Goal: Find specific page/section: Find specific page/section

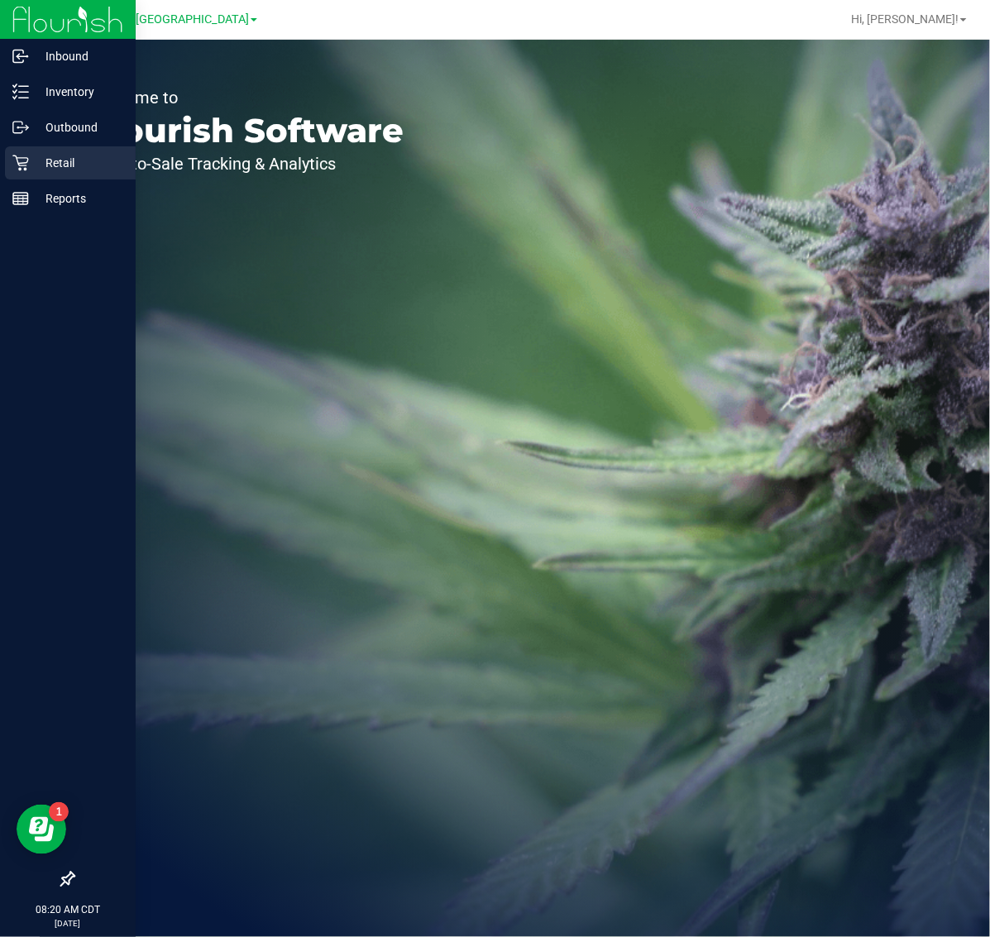
click at [54, 164] on p "Retail" at bounding box center [78, 163] width 99 height 20
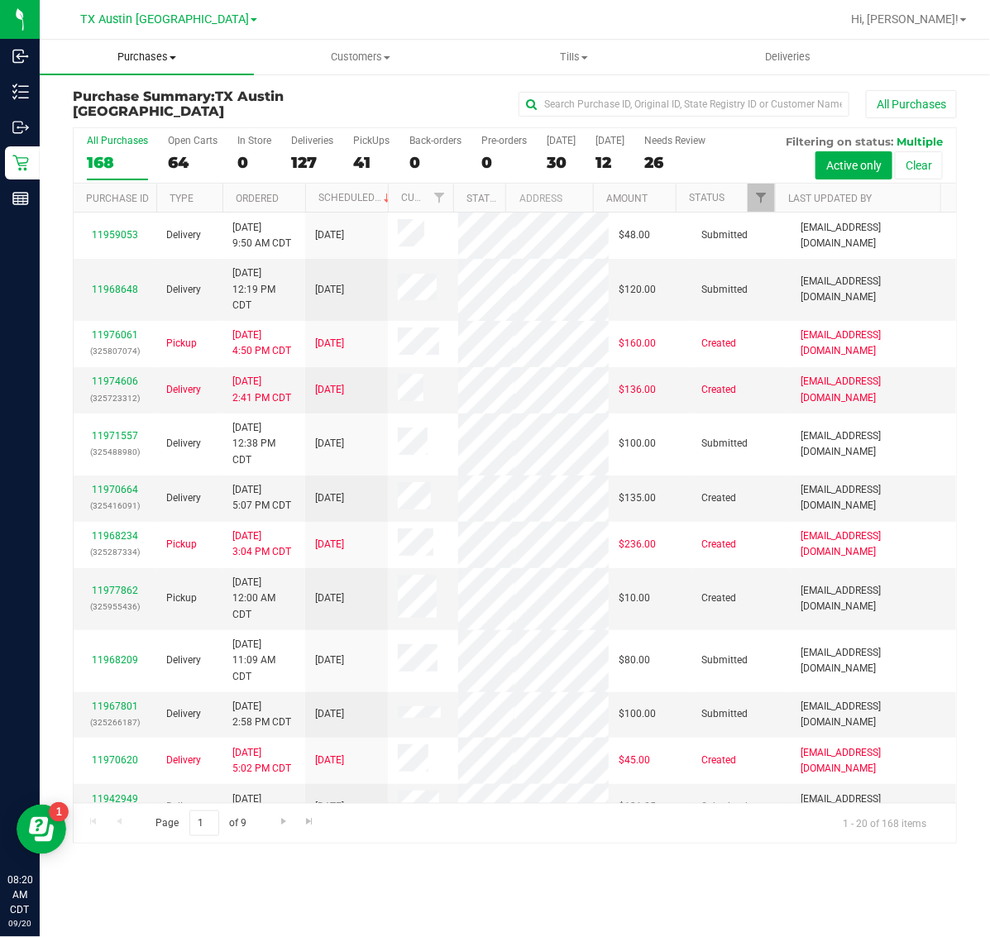
click at [147, 66] on uib-tab-heading "Purchases Summary of purchases Fulfillment All purchases" at bounding box center [147, 57] width 214 height 35
click at [147, 118] on li "Fulfillment" at bounding box center [147, 120] width 214 height 20
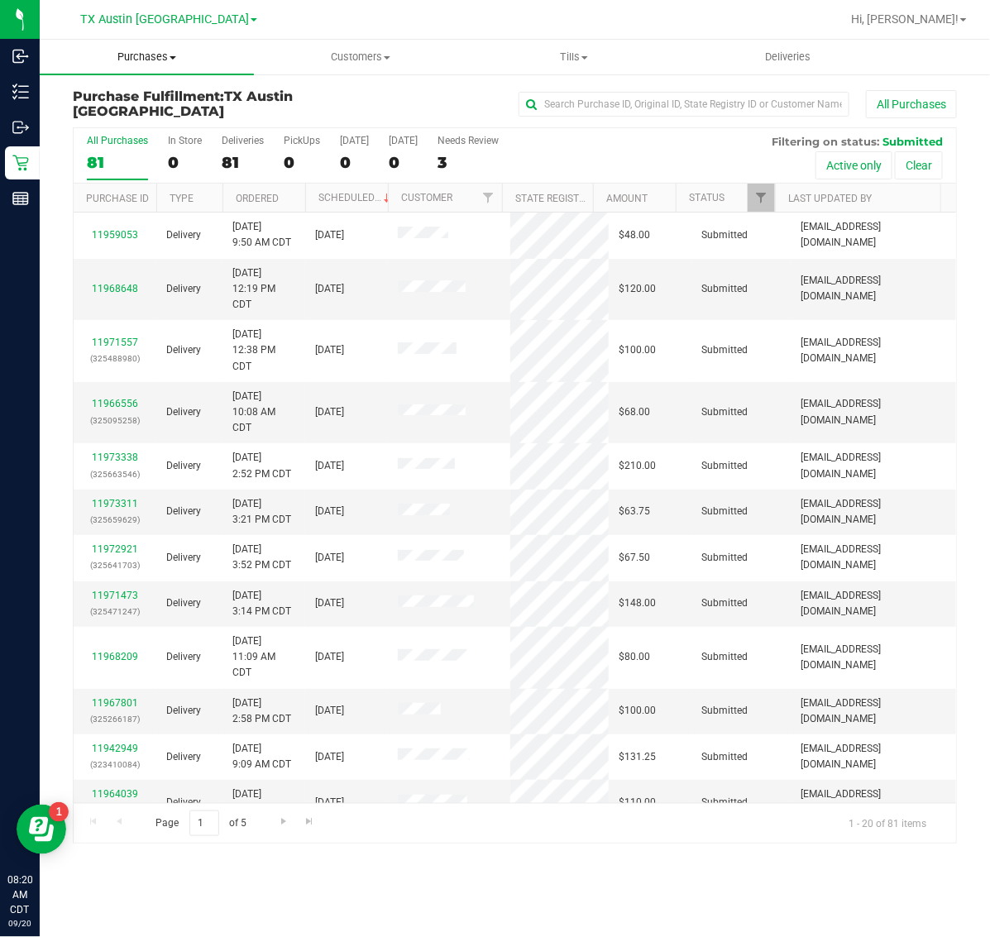
click at [147, 51] on span "Purchases" at bounding box center [147, 57] width 214 height 15
click at [149, 122] on li "Fulfillment" at bounding box center [147, 120] width 214 height 20
click at [147, 15] on span "TX Austin [GEOGRAPHIC_DATA]" at bounding box center [164, 19] width 169 height 15
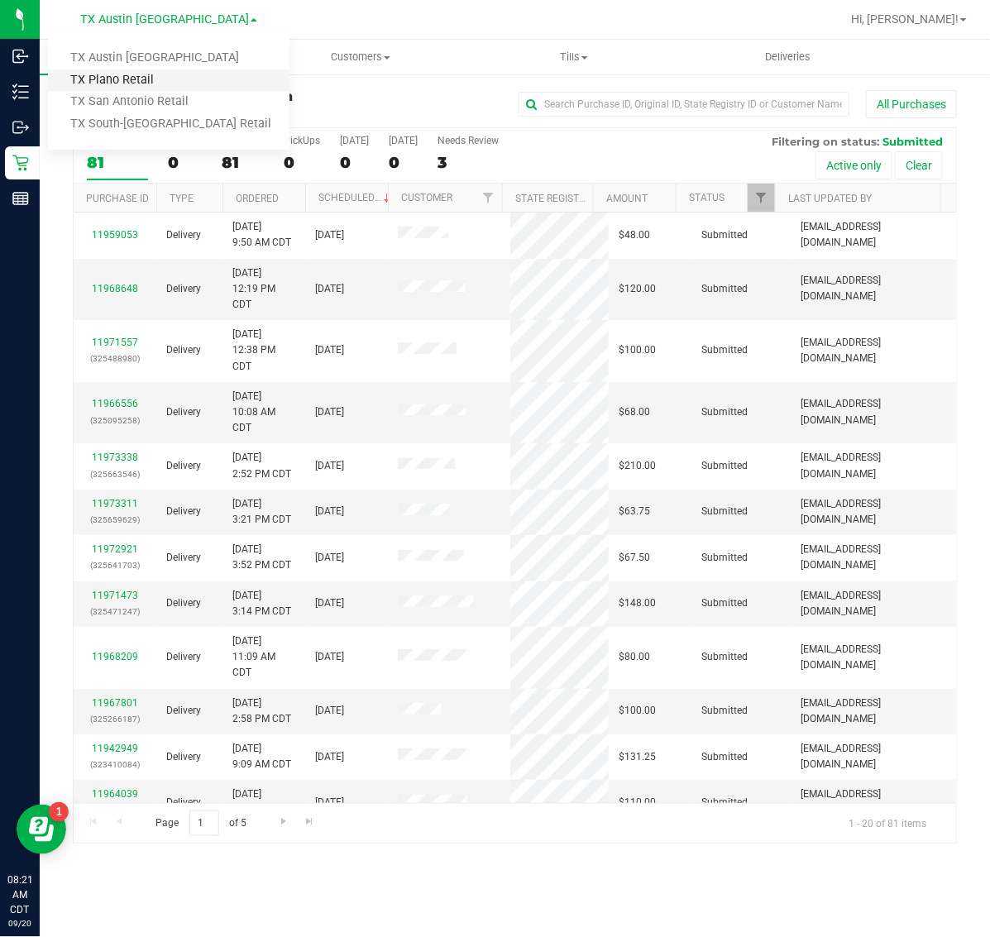
click at [155, 79] on link "TX Plano Retail" at bounding box center [168, 80] width 241 height 22
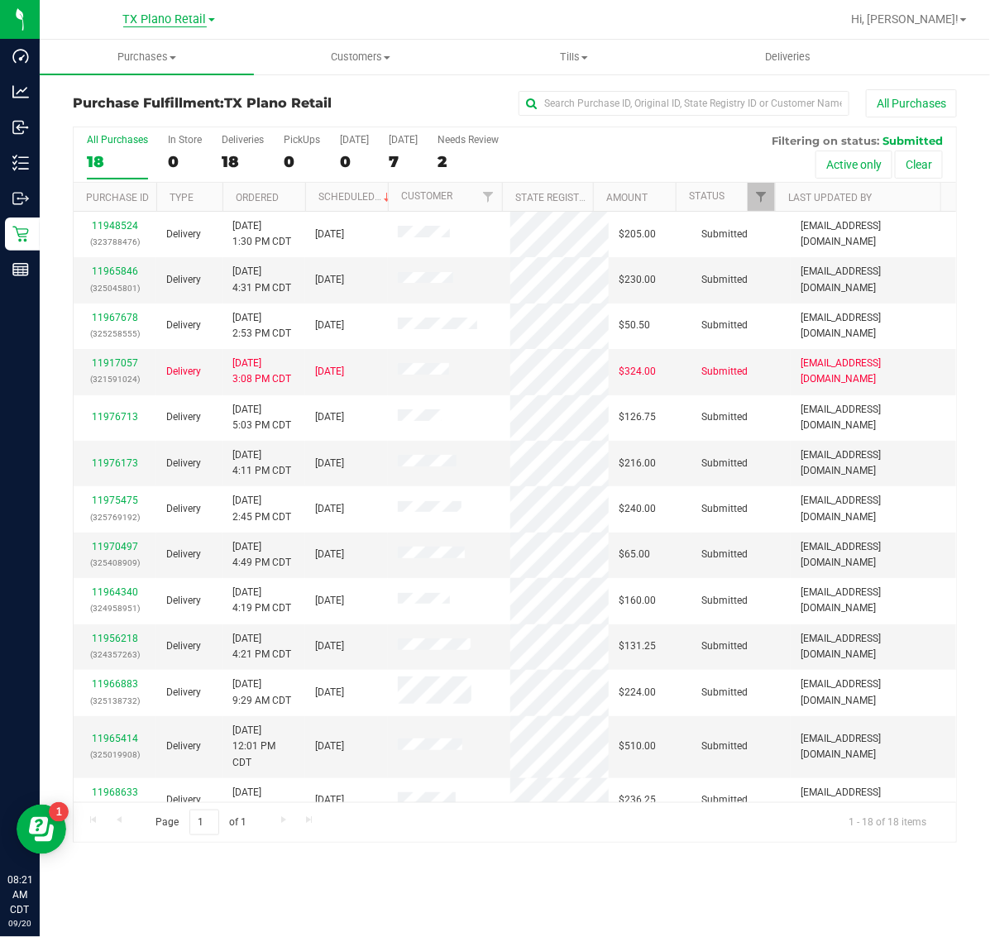
click at [168, 17] on span "TX Plano Retail" at bounding box center [164, 19] width 83 height 15
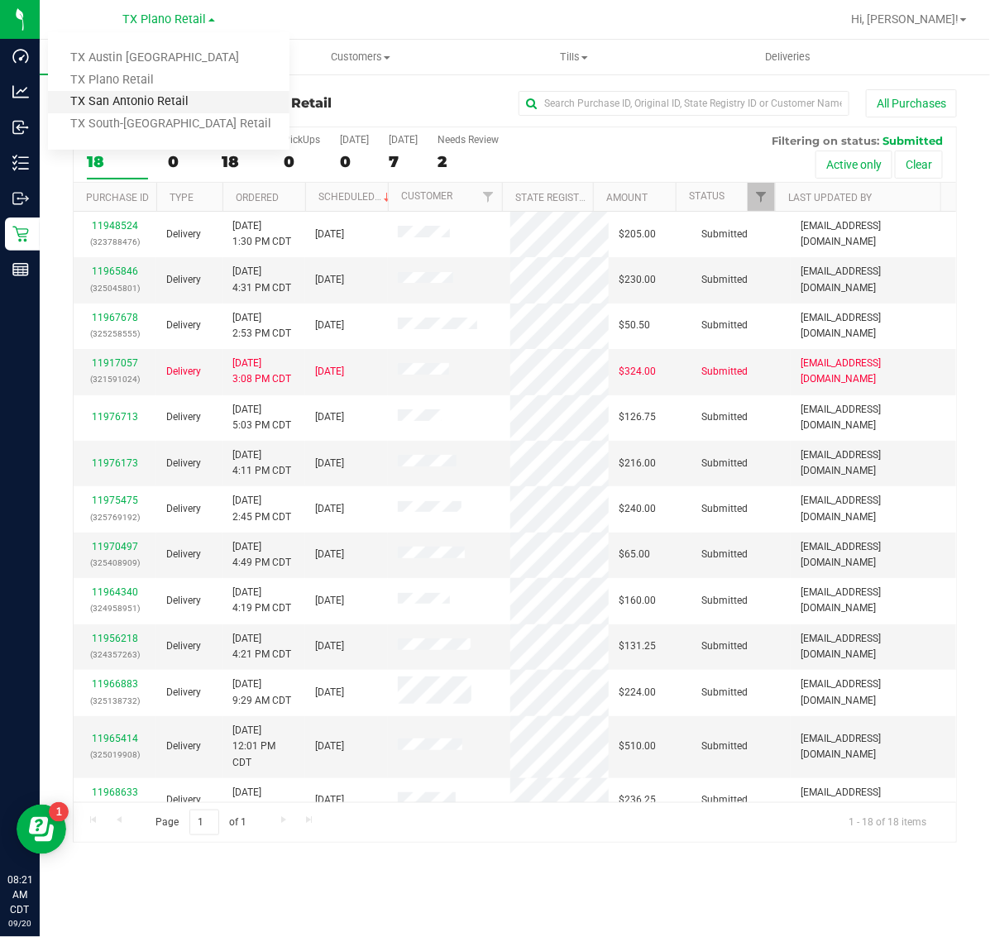
click at [165, 97] on link "TX San Antonio Retail" at bounding box center [168, 102] width 241 height 22
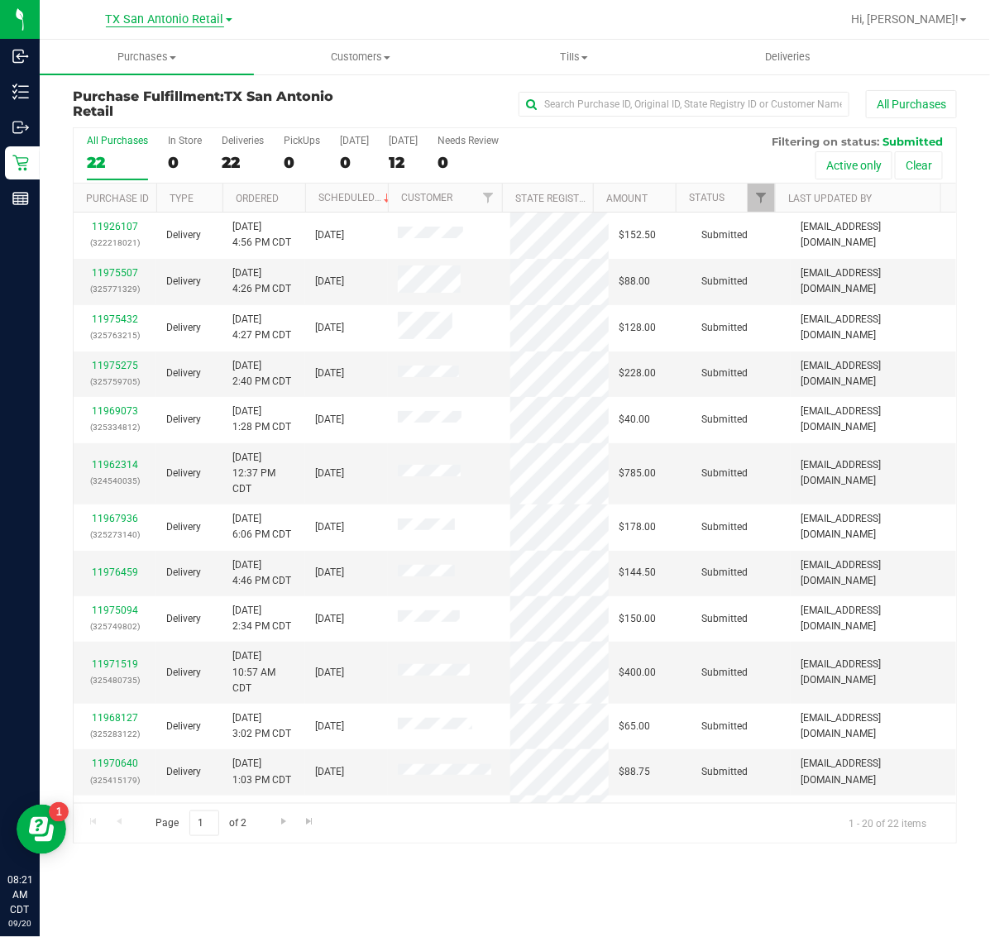
click at [170, 13] on span "TX San Antonio Retail" at bounding box center [165, 19] width 118 height 15
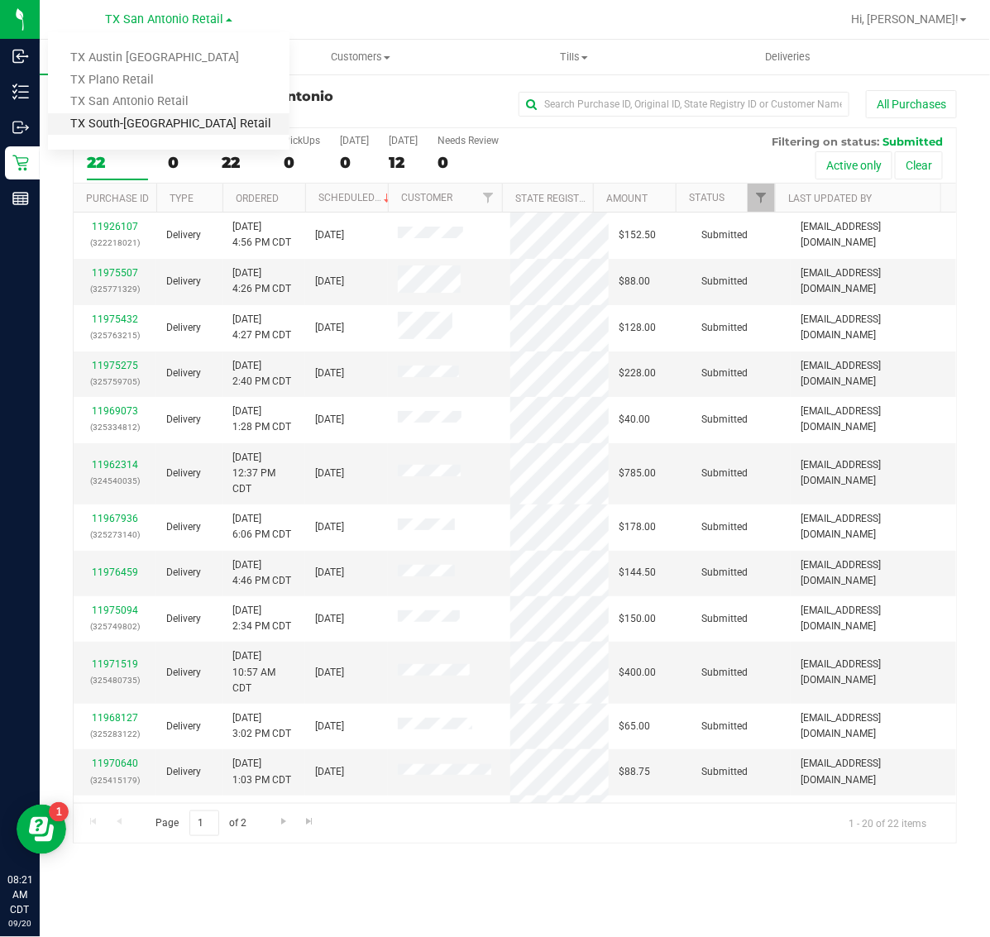
click at [165, 126] on link "TX South-[GEOGRAPHIC_DATA] Retail" at bounding box center [168, 124] width 241 height 22
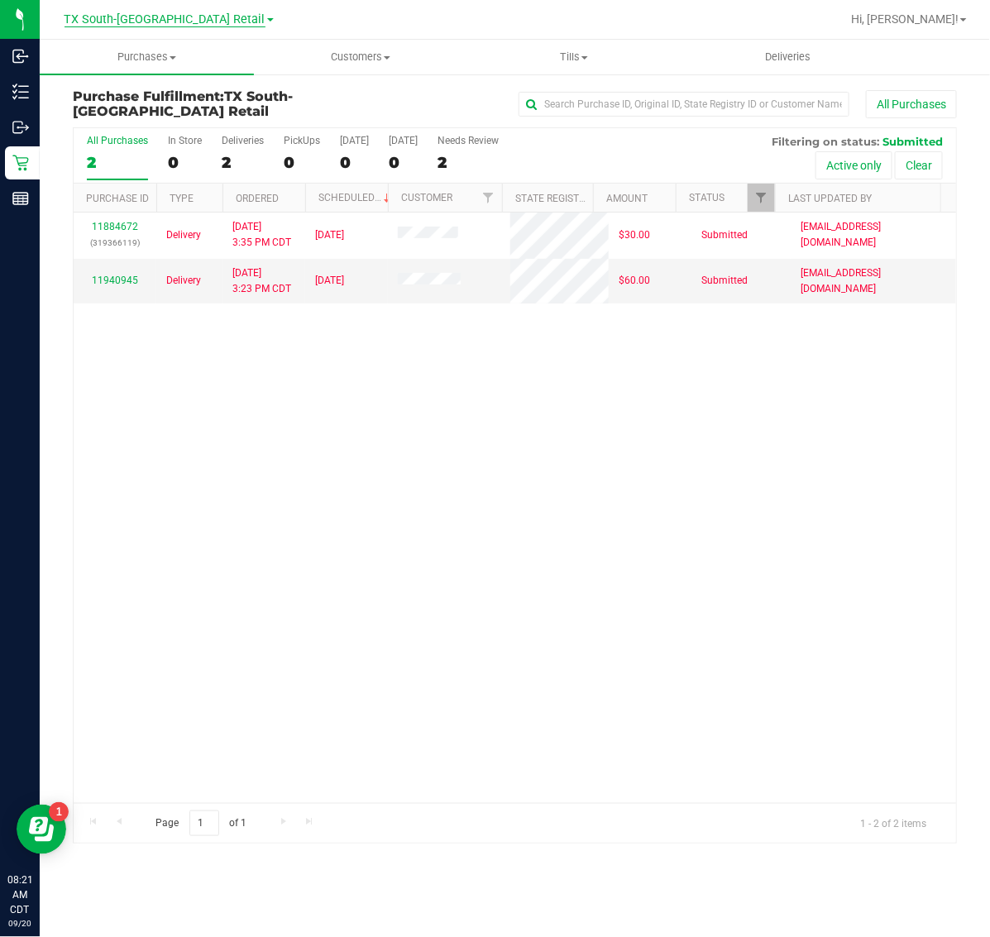
click at [178, 19] on span "TX South-[GEOGRAPHIC_DATA] Retail" at bounding box center [164, 19] width 201 height 15
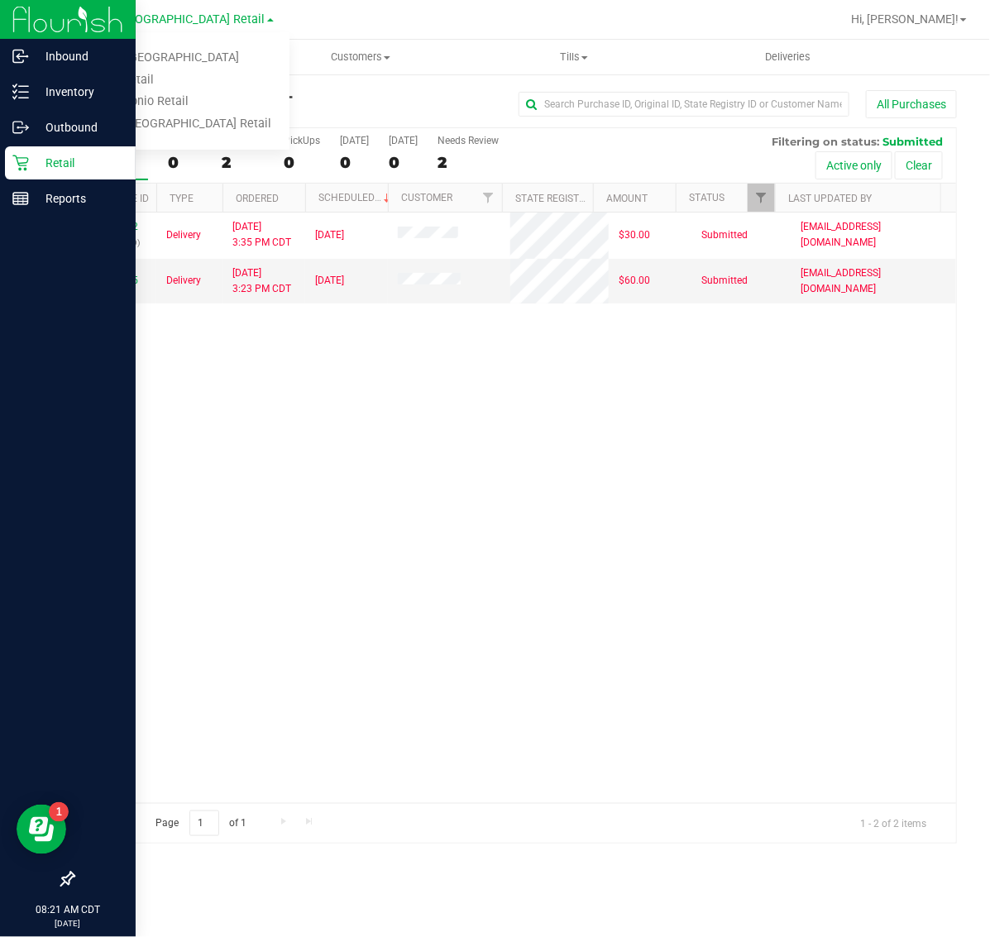
click at [55, 170] on p "Retail" at bounding box center [78, 163] width 99 height 20
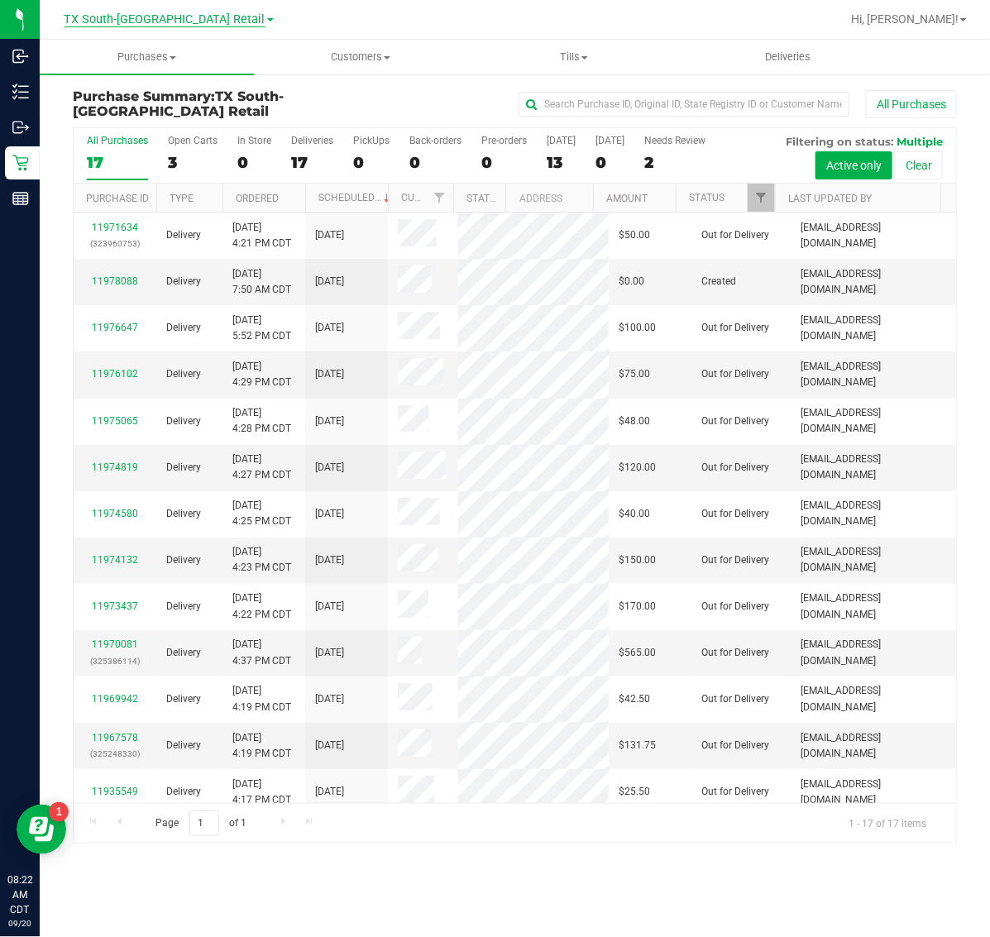
click at [159, 26] on span "TX South-[GEOGRAPHIC_DATA] Retail" at bounding box center [164, 19] width 201 height 15
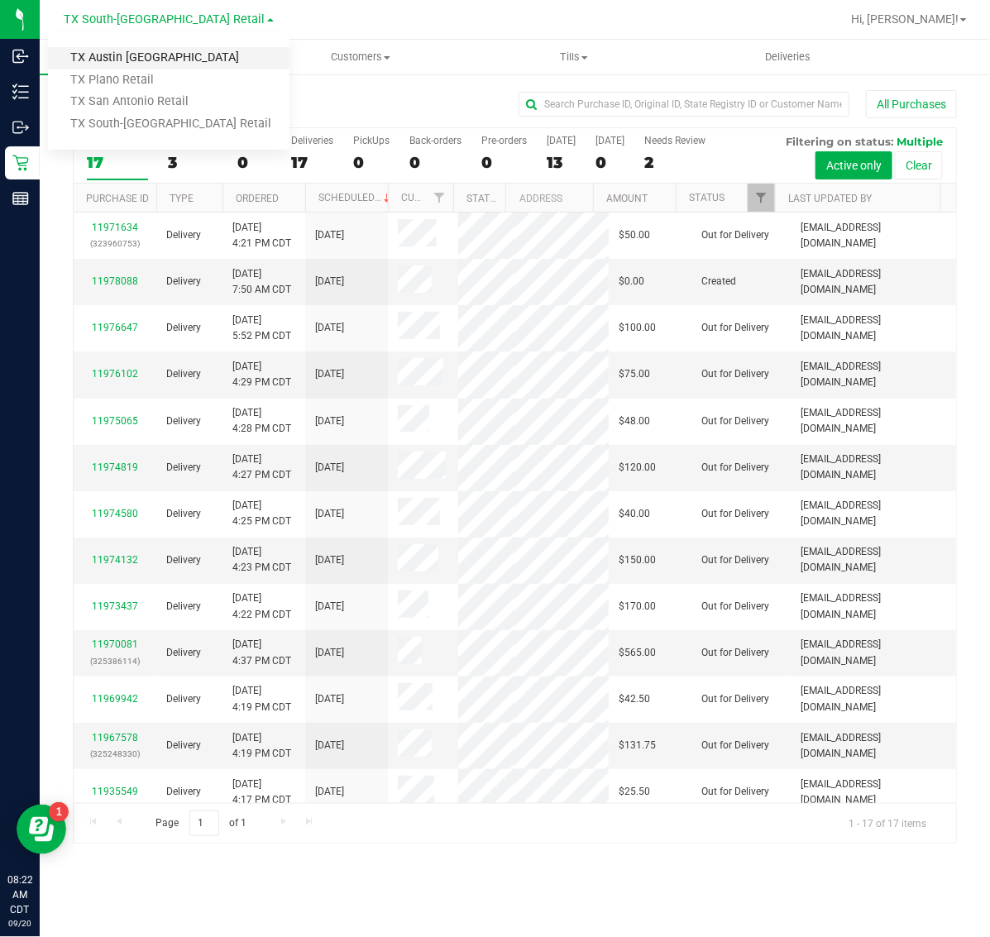
click at [165, 67] on link "TX Austin [GEOGRAPHIC_DATA]" at bounding box center [168, 58] width 241 height 22
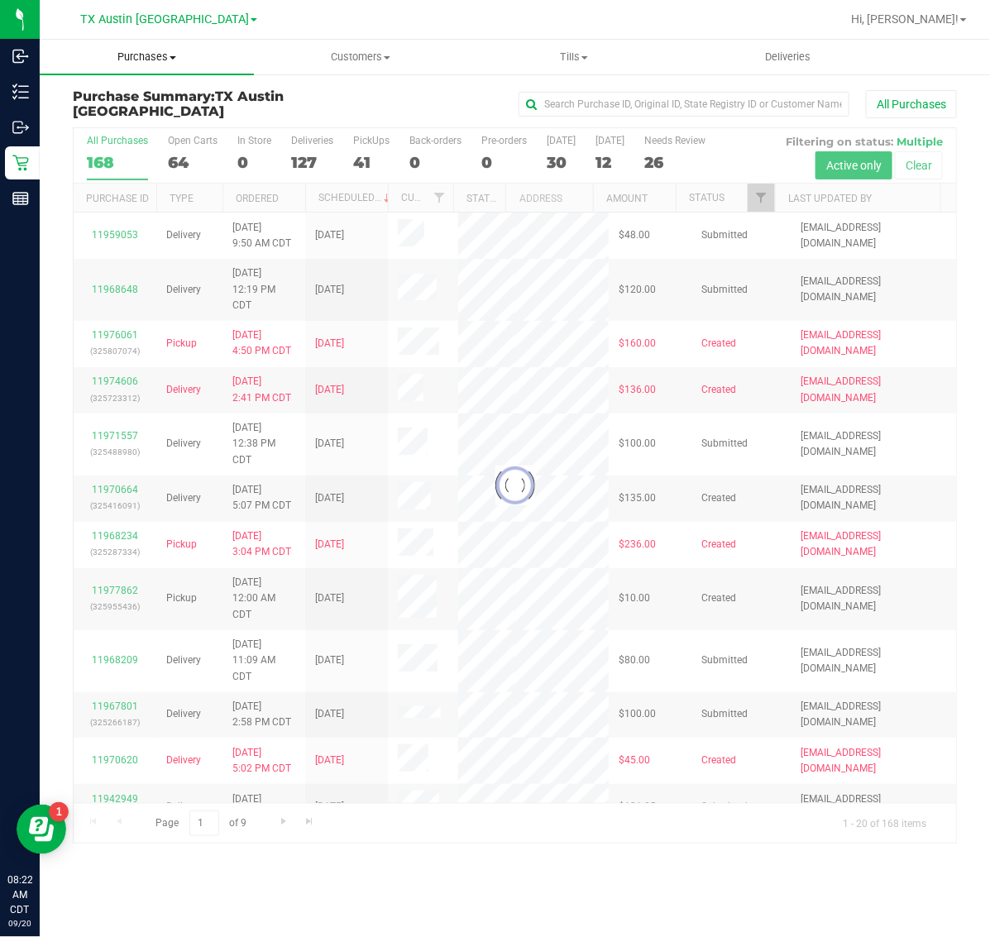
click at [142, 59] on span "Purchases" at bounding box center [147, 57] width 214 height 15
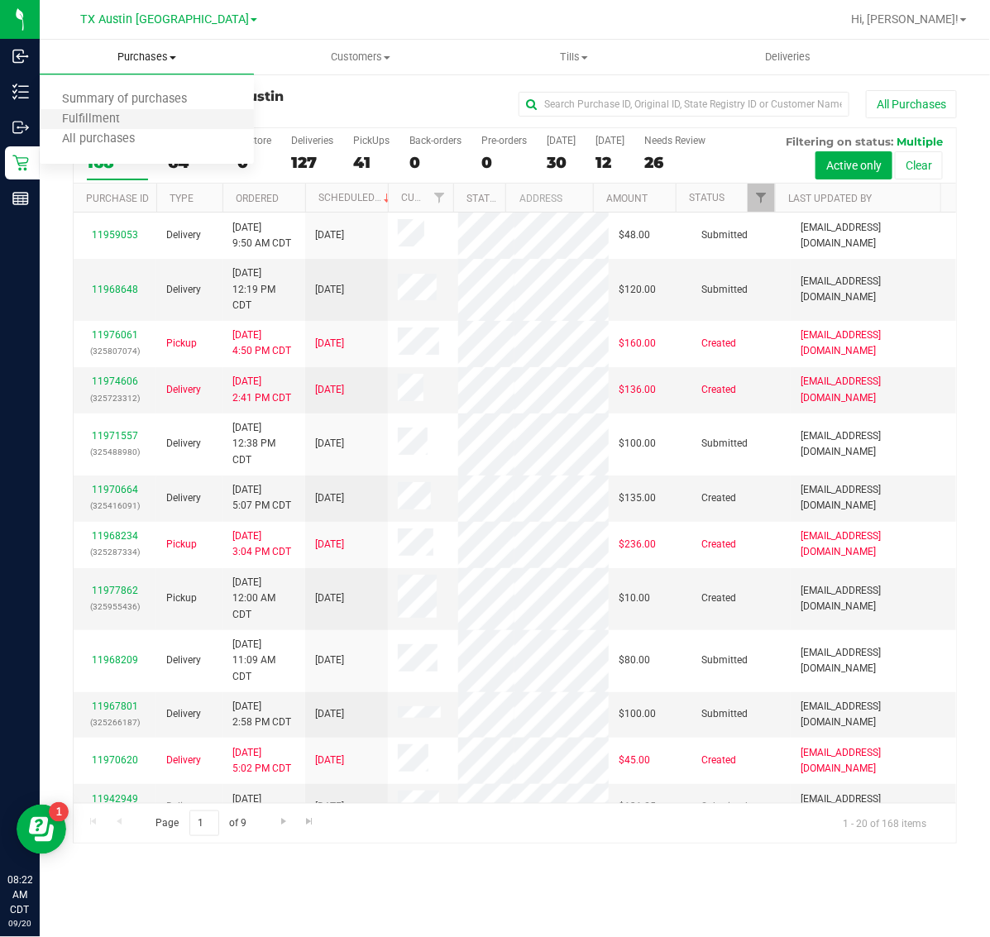
click at [167, 117] on li "Fulfillment" at bounding box center [147, 120] width 214 height 20
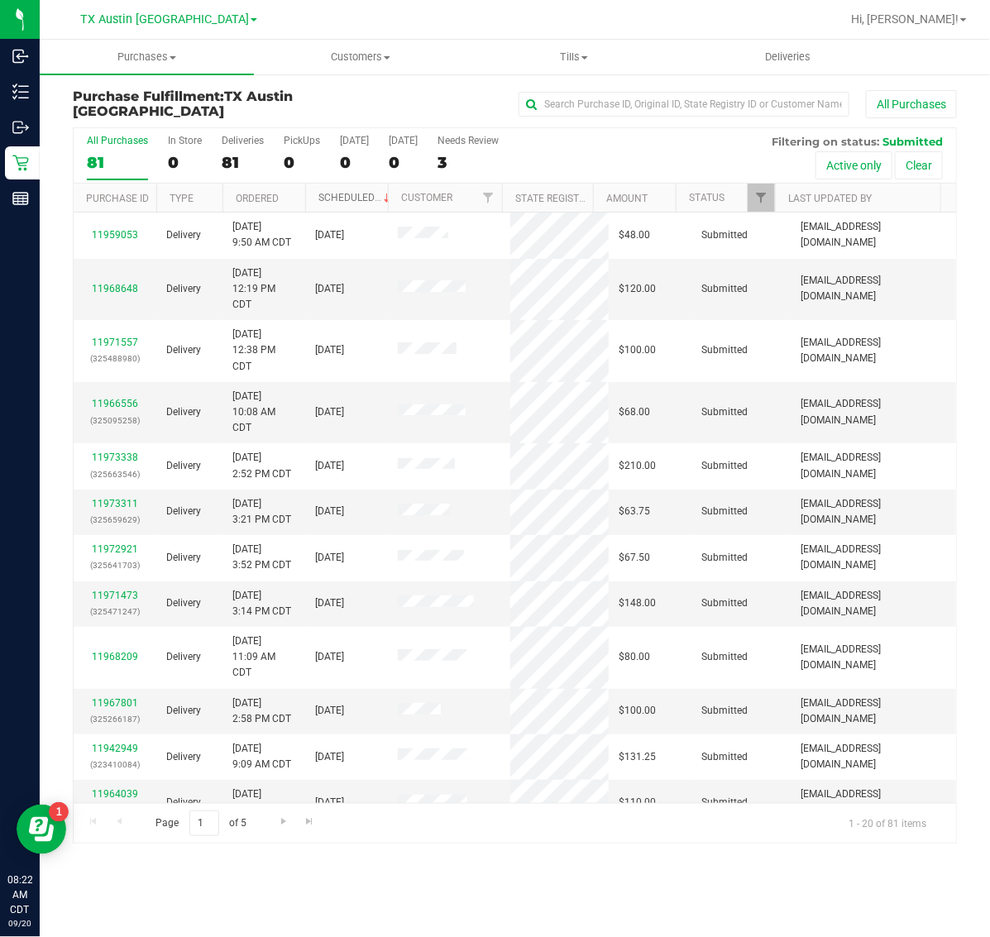
click at [356, 195] on link "Scheduled" at bounding box center [355, 198] width 75 height 12
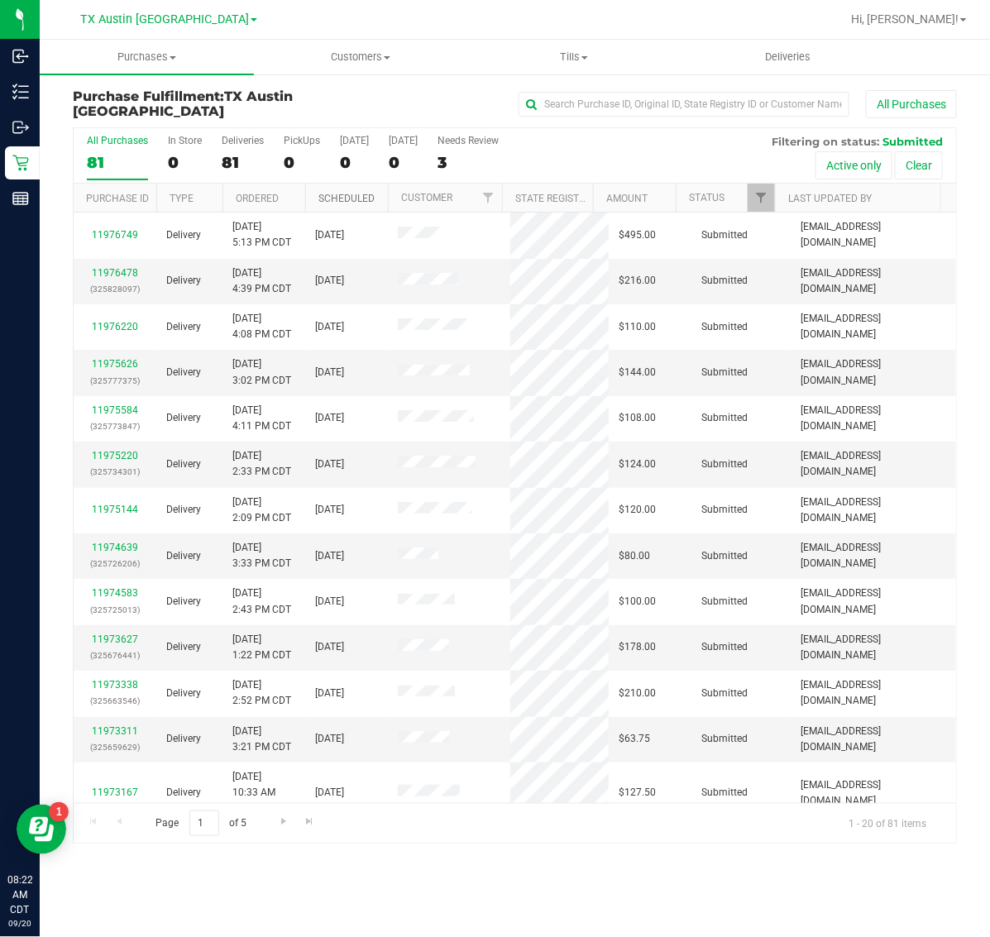
click at [356, 195] on link "Scheduled" at bounding box center [346, 199] width 56 height 12
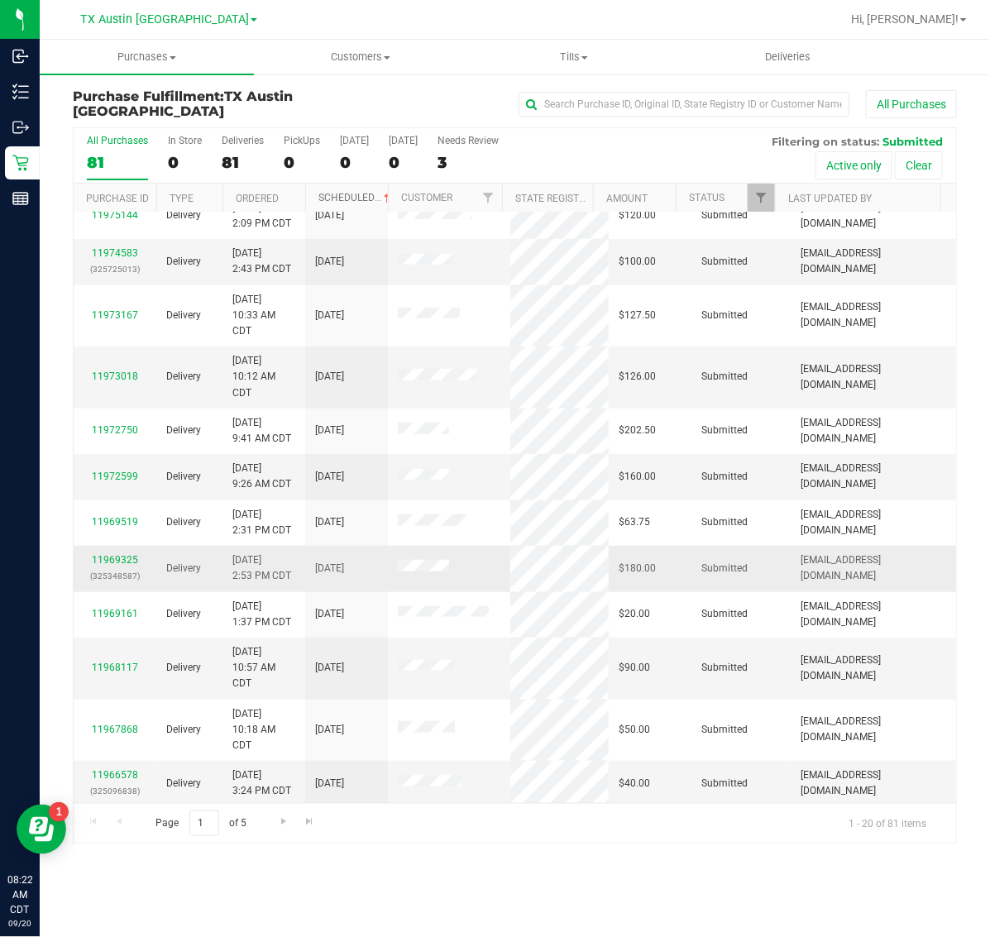
scroll to position [423, 0]
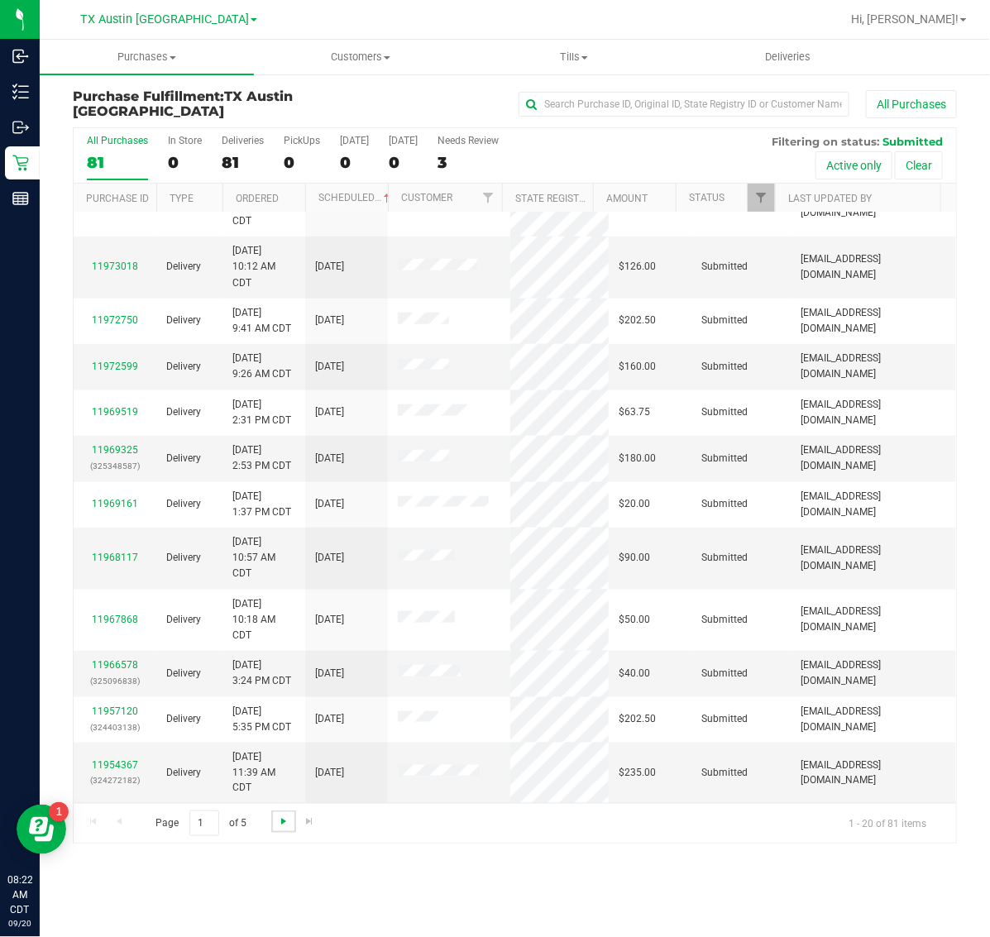
click at [279, 824] on span "Go to the next page" at bounding box center [283, 820] width 13 height 13
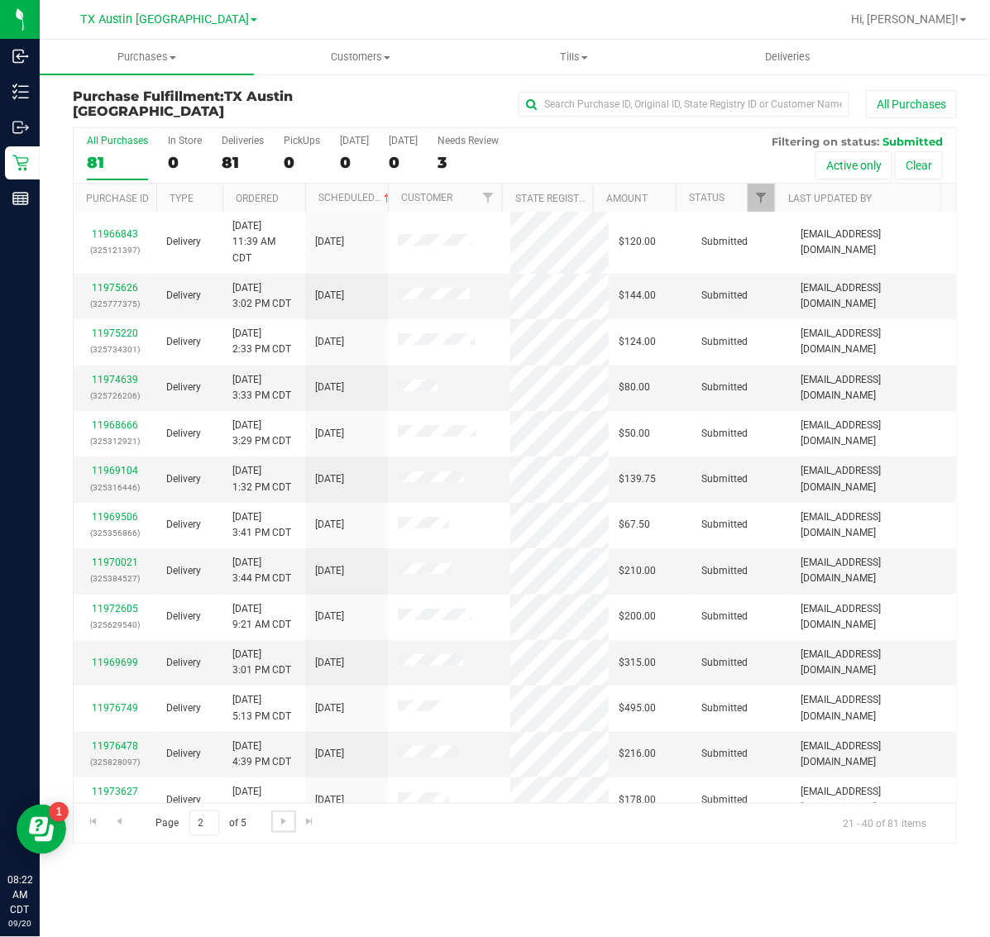
scroll to position [0, 0]
